Goal: Task Accomplishment & Management: Manage account settings

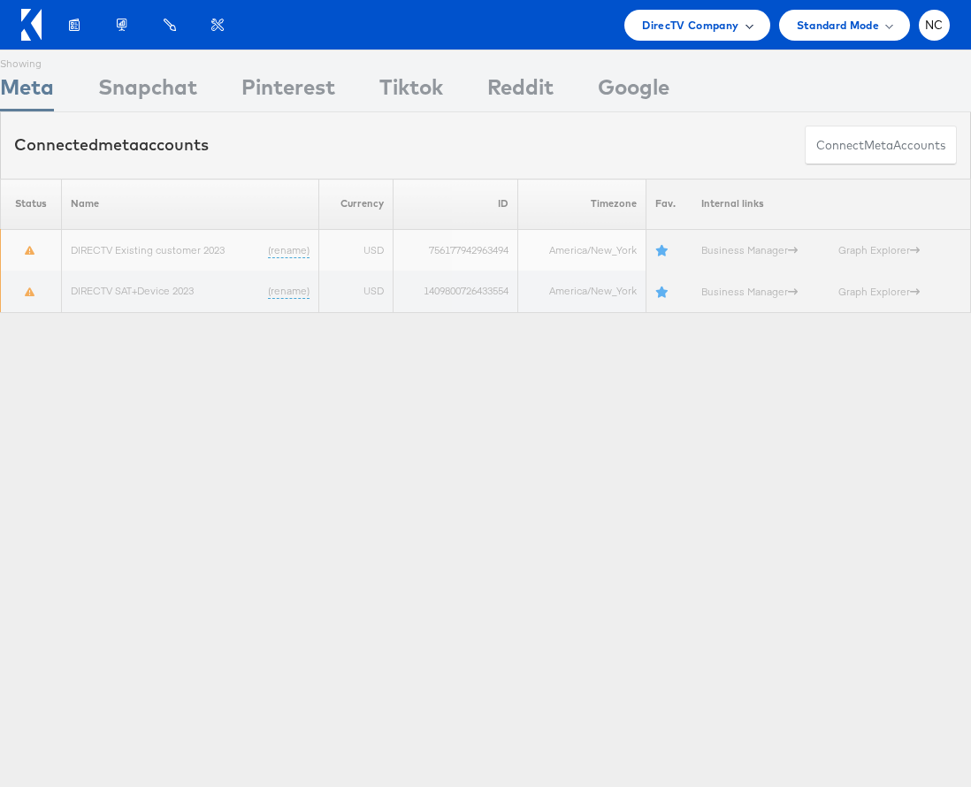
click at [700, 13] on div "DirecTV Company" at bounding box center [696, 25] width 145 height 31
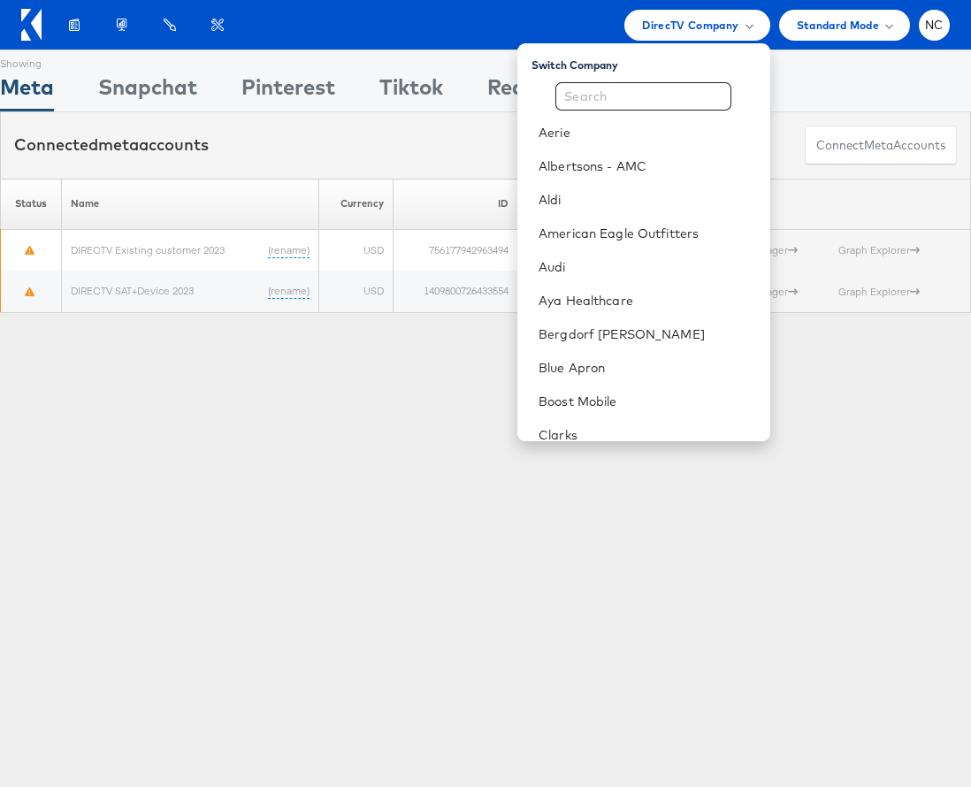
click at [662, 111] on div "Aerie Albertsons - AMC Aldi American Eagle Outfitters Audi Aya Healthcare Bergd…" at bounding box center [643, 627] width 253 height 1090
click at [645, 97] on input "text" at bounding box center [643, 96] width 176 height 28
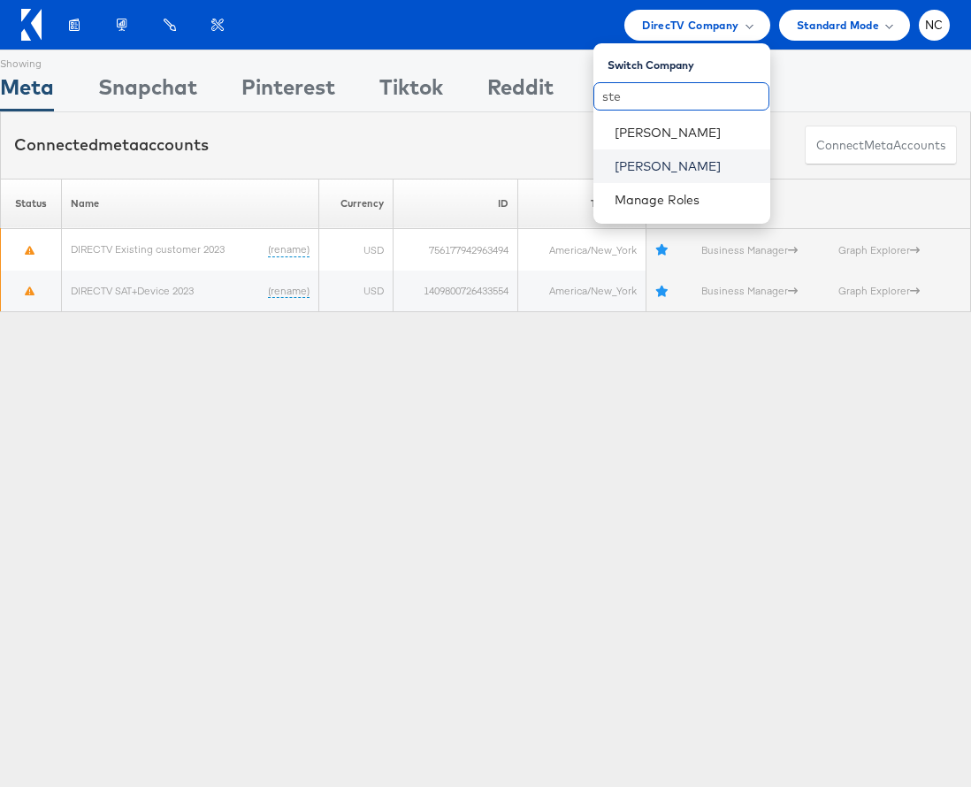
type input "ste"
click at [639, 170] on link "[PERSON_NAME]" at bounding box center [686, 166] width 142 height 18
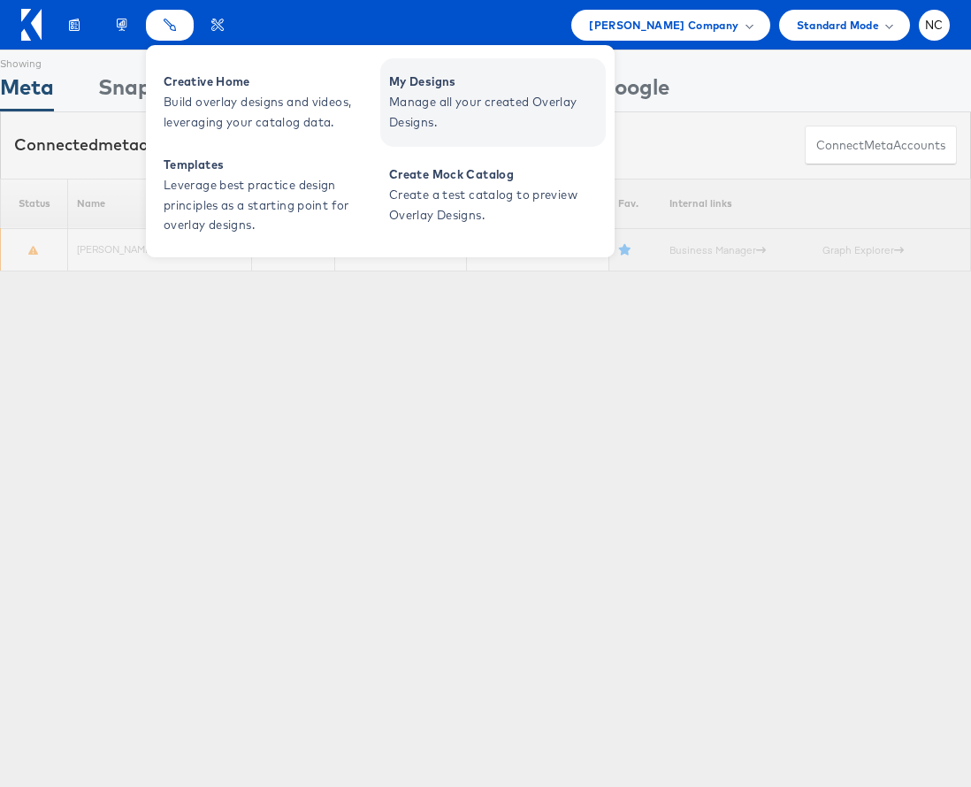
click at [440, 108] on span "Manage all your created Overlay Designs." at bounding box center [495, 112] width 212 height 41
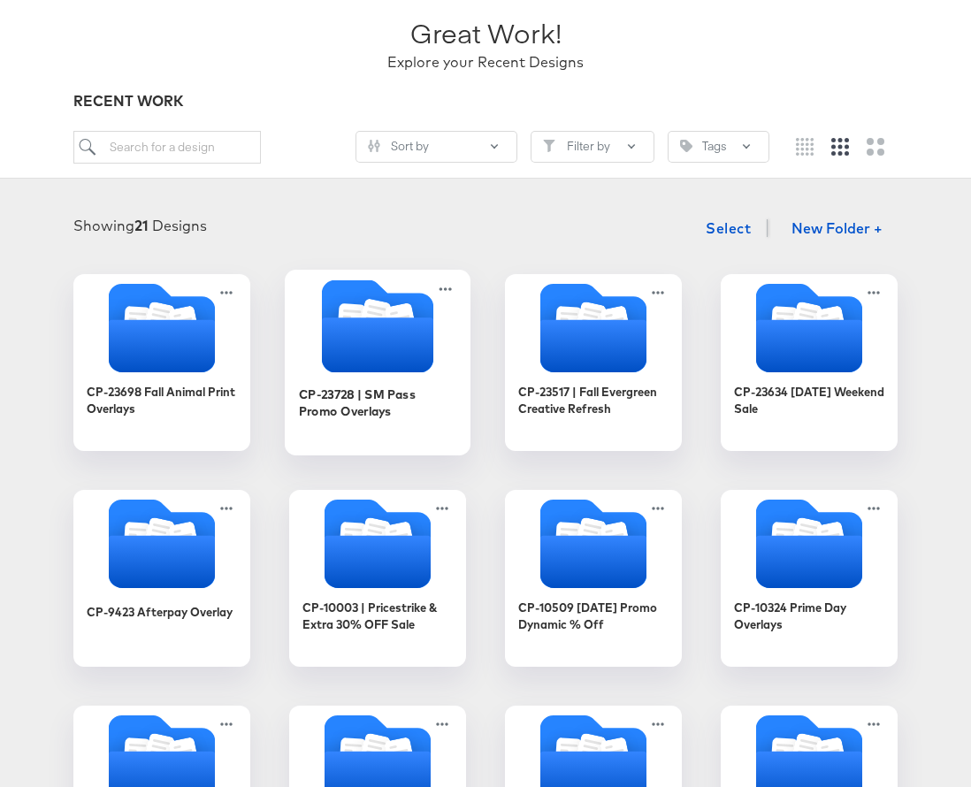
click at [376, 383] on div "CP-23728 | SM Pass Promo Overlays" at bounding box center [378, 411] width 158 height 68
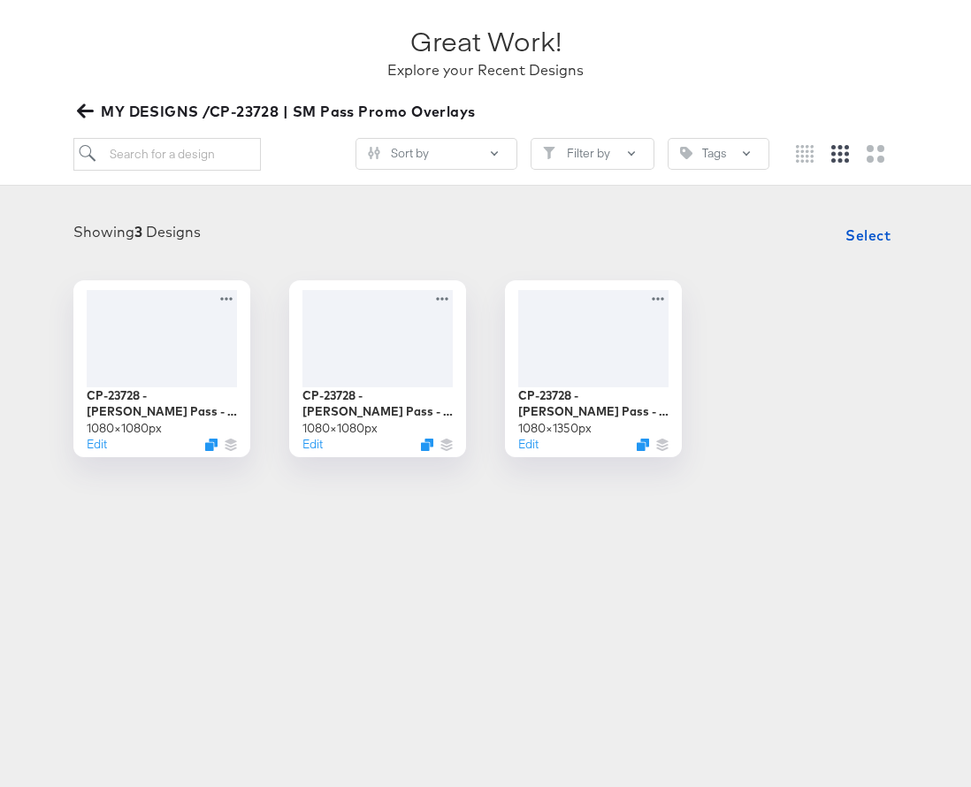
scroll to position [115, 0]
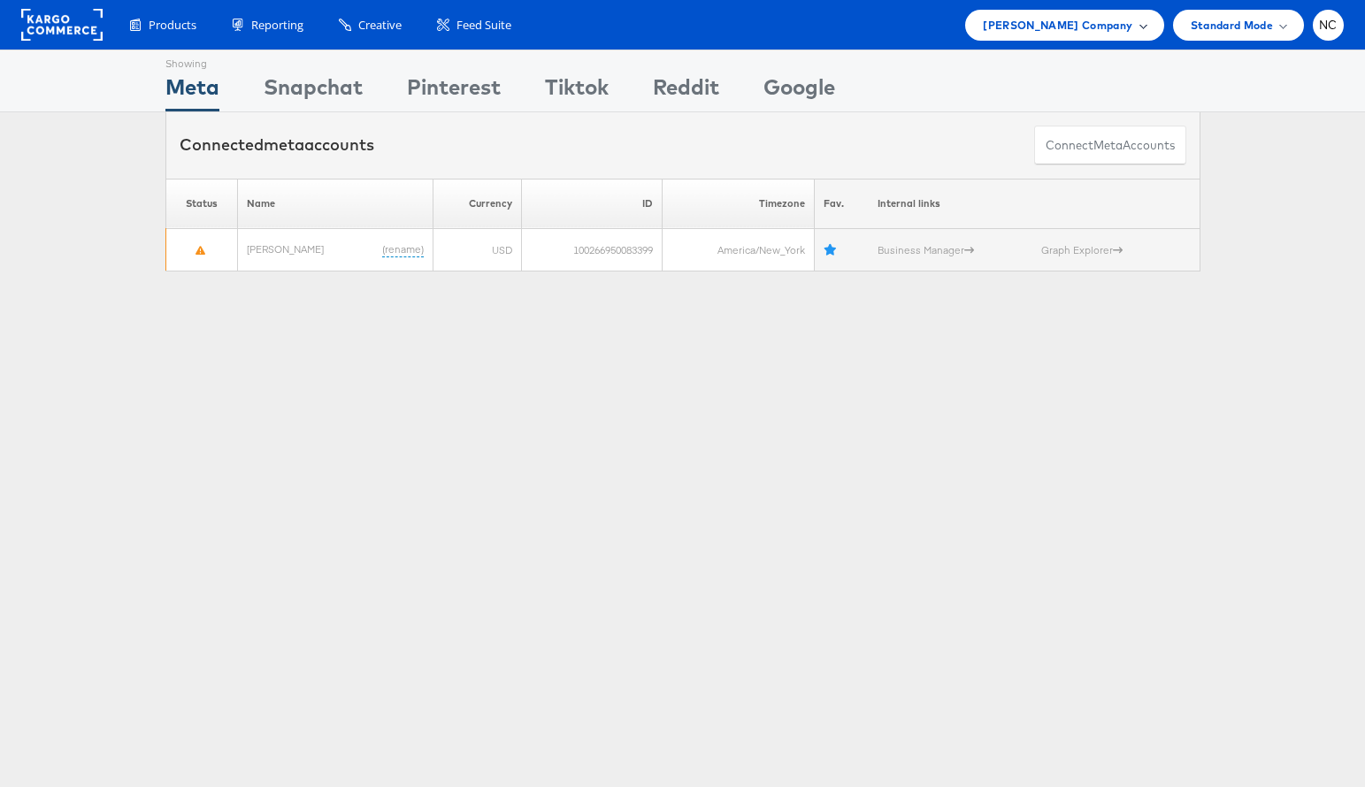
click at [1046, 26] on span "[PERSON_NAME] Company" at bounding box center [1057, 25] width 149 height 19
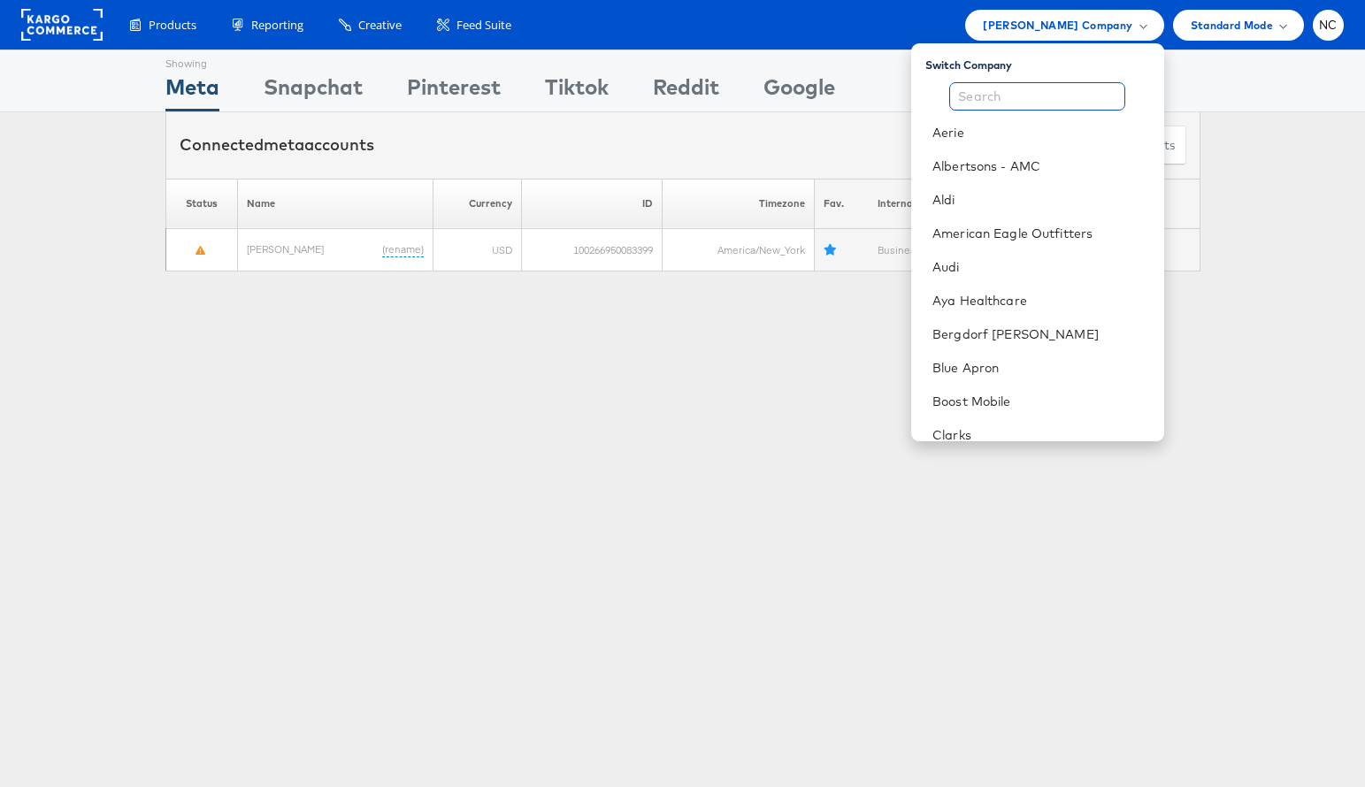
click at [1024, 99] on input "text" at bounding box center [1037, 96] width 176 height 28
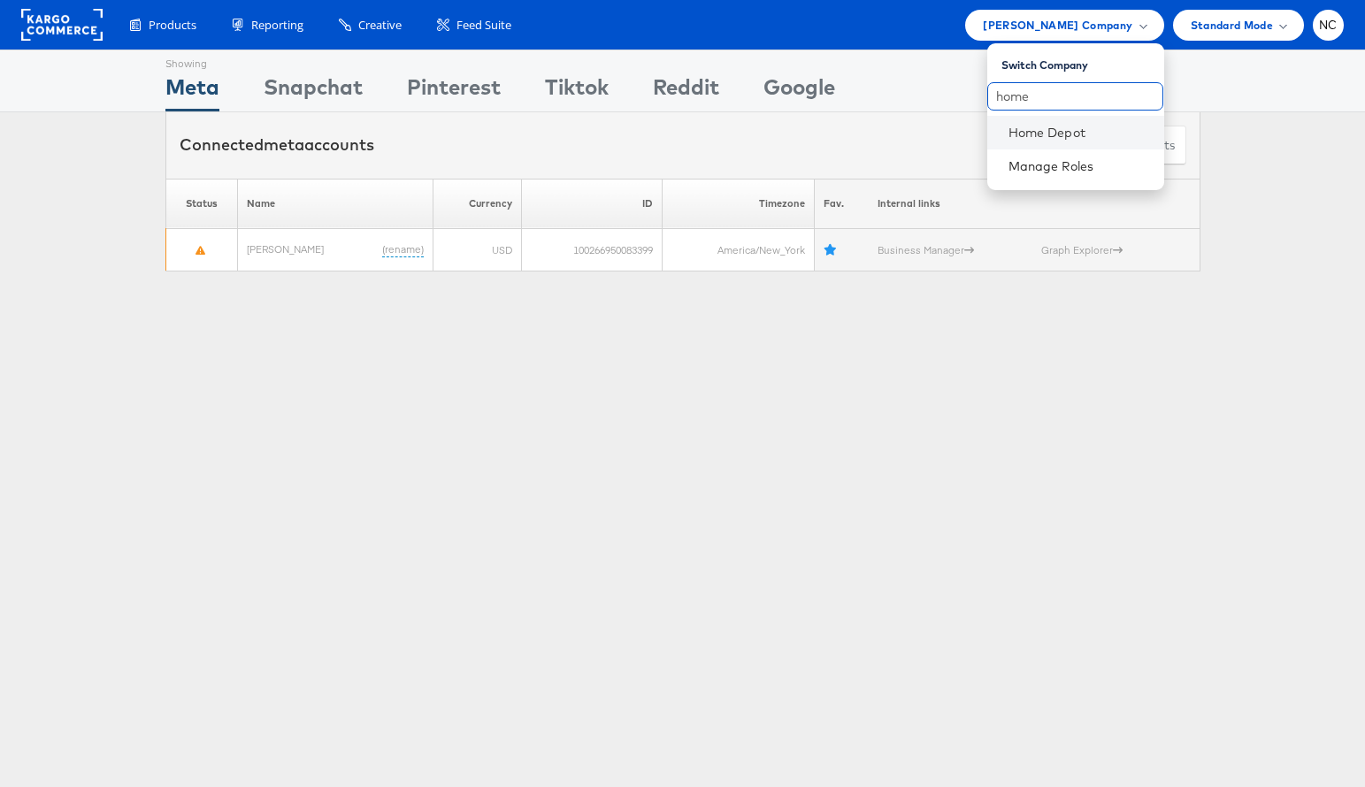
type input "home"
click at [1030, 142] on li "Home Depot" at bounding box center [1075, 133] width 177 height 34
click at [1055, 128] on link "Home Depot" at bounding box center [1079, 133] width 142 height 18
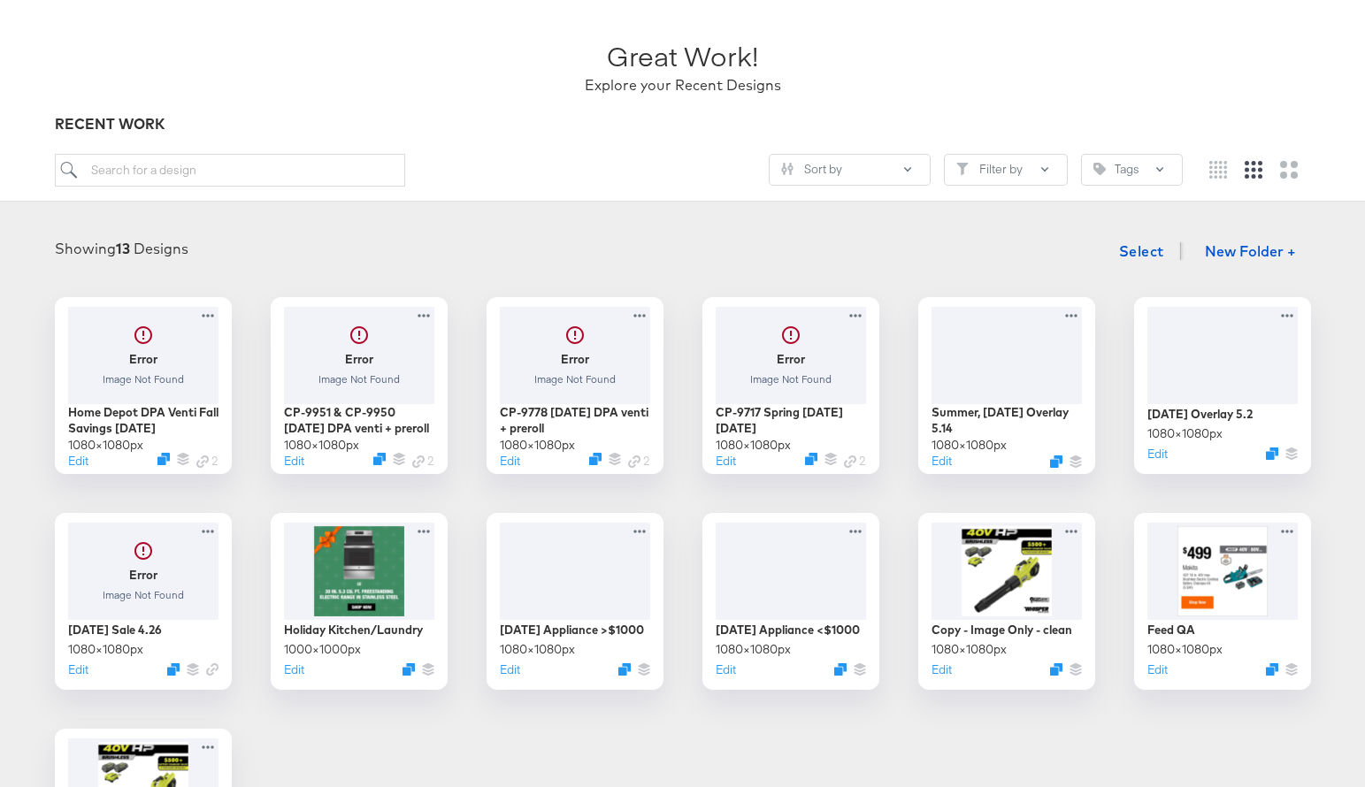
scroll to position [64, 0]
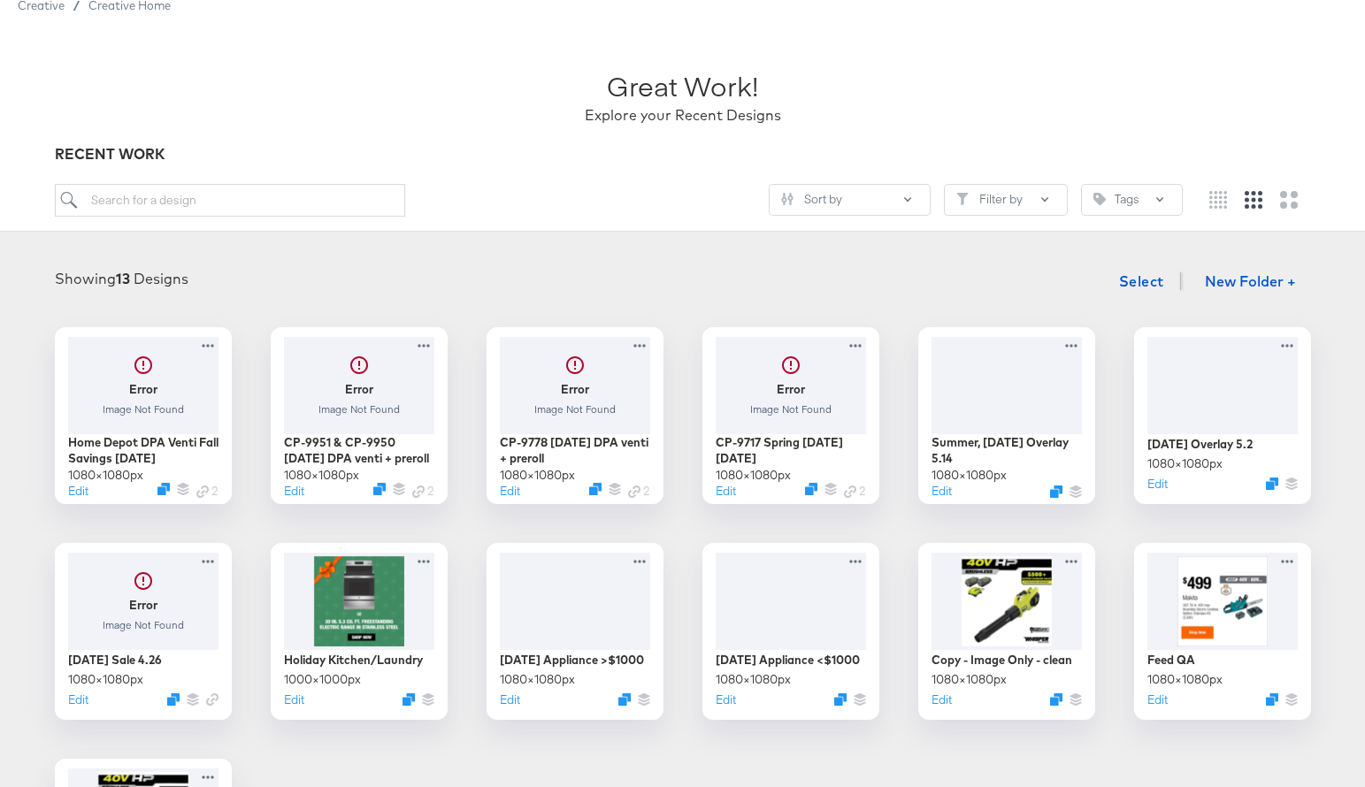
click at [688, 203] on div "Sort by Filter by Tags" at bounding box center [619, 200] width 1128 height 33
